Goal: Contribute content

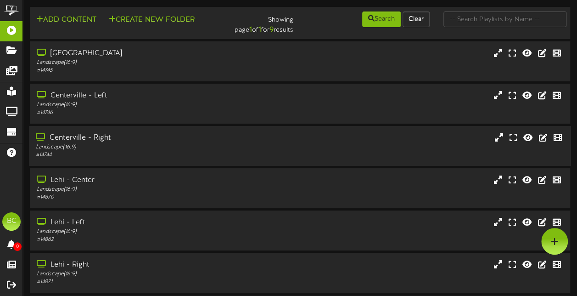
click at [456, 141] on div "Centerville - Right Landscape ( 16:9 ) # 14744" at bounding box center [300, 146] width 542 height 26
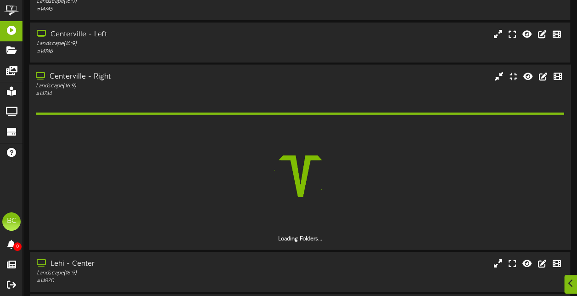
scroll to position [64, 0]
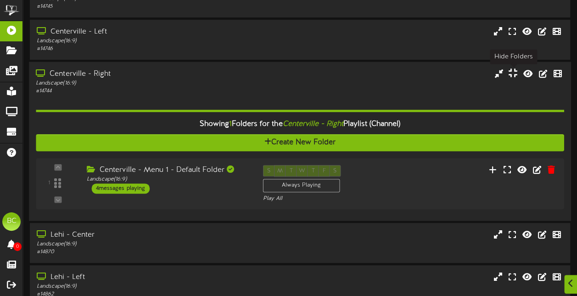
click at [514, 75] on icon at bounding box center [512, 73] width 9 height 10
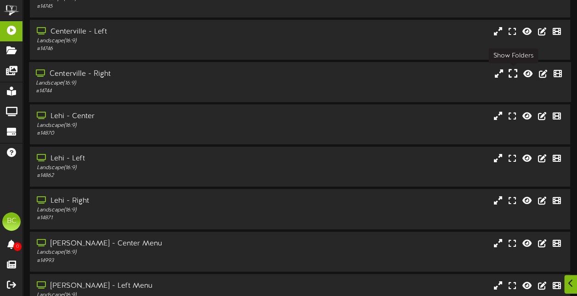
click at [513, 74] on icon at bounding box center [512, 73] width 9 height 10
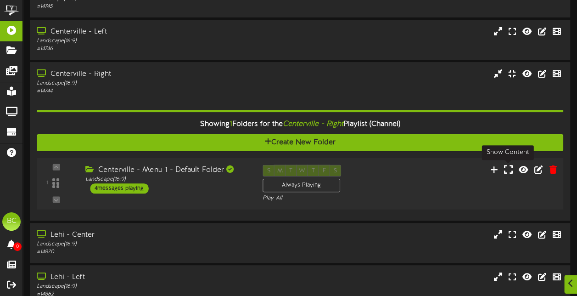
click at [510, 172] on icon at bounding box center [508, 169] width 9 height 10
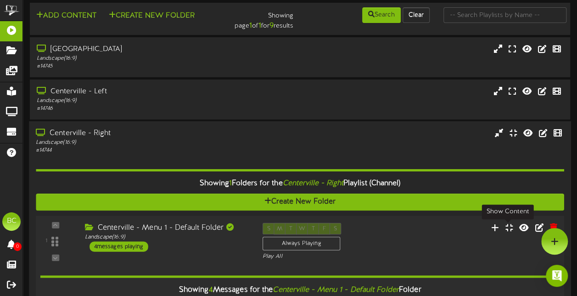
scroll to position [0, 0]
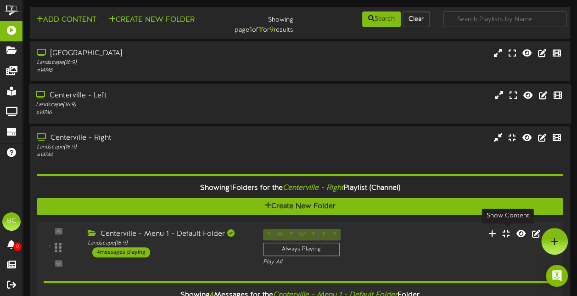
click at [300, 104] on div "Centerville - Left Landscape ( 16:9 ) # 14746" at bounding box center [300, 103] width 542 height 26
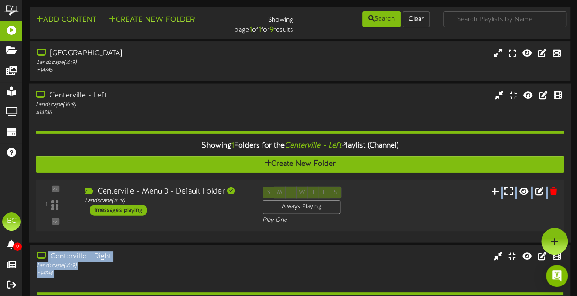
drag, startPoint x: 376, startPoint y: 268, endPoint x: 505, endPoint y: 192, distance: 150.2
click at [505, 192] on icon at bounding box center [508, 190] width 9 height 10
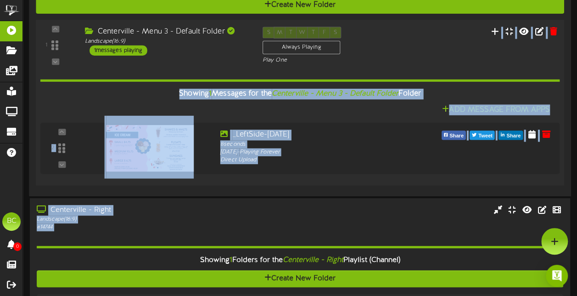
scroll to position [150, 0]
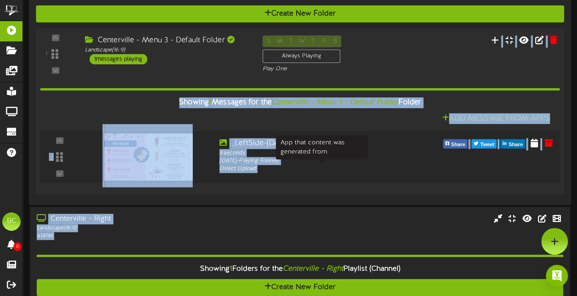
click at [398, 171] on div "Direct Upload" at bounding box center [321, 169] width 204 height 8
